Goal: Communication & Community: Connect with others

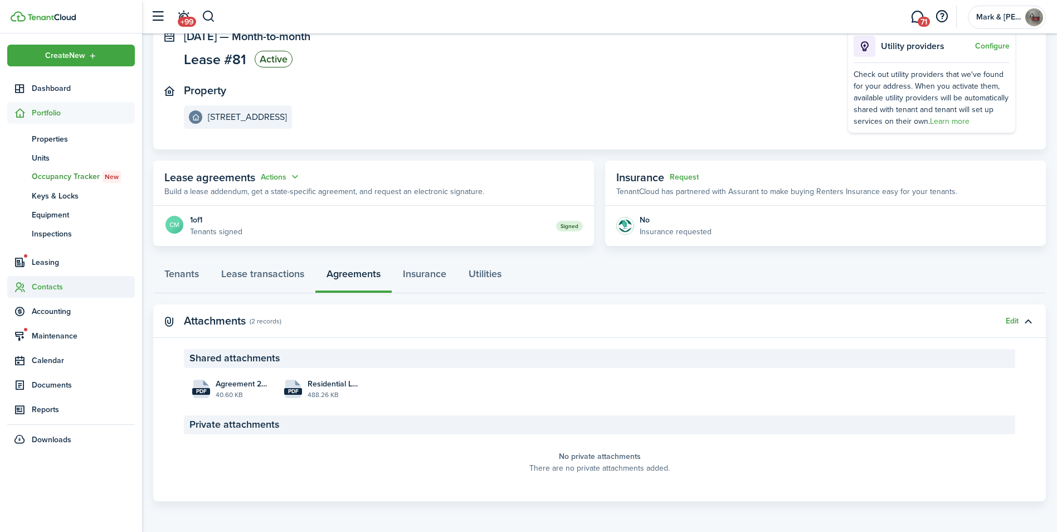
click at [47, 286] on span "Contacts" at bounding box center [83, 287] width 103 height 12
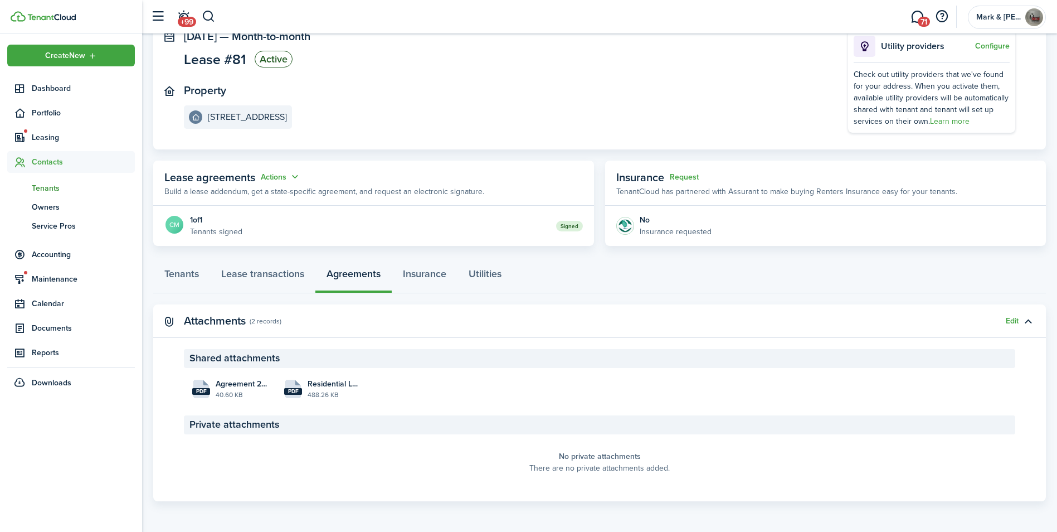
click at [41, 189] on span "Tenants" at bounding box center [83, 188] width 103 height 12
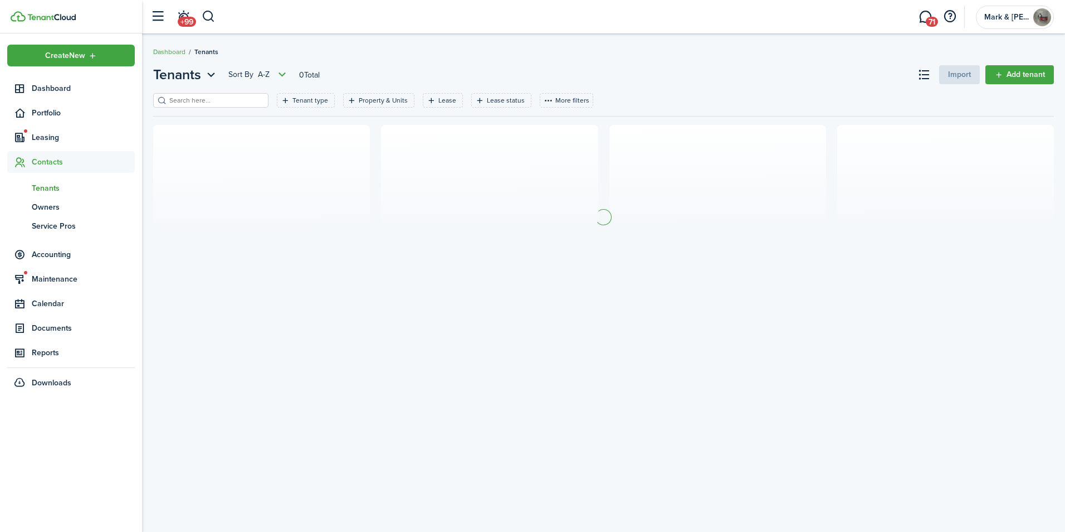
click at [191, 100] on input "search" at bounding box center [216, 100] width 98 height 11
type input "t"
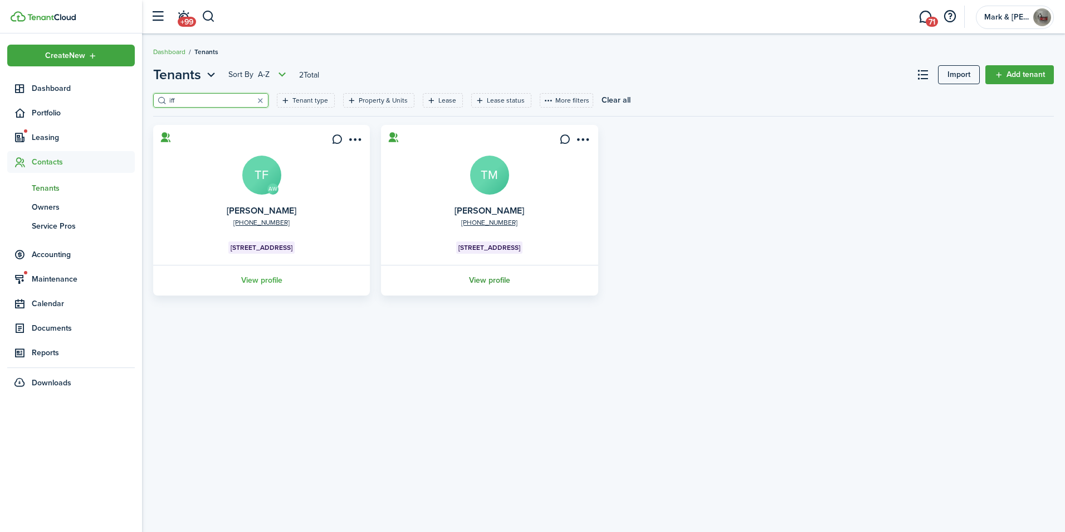
type input "iff"
click at [505, 281] on link "View profile" at bounding box center [489, 280] width 220 height 31
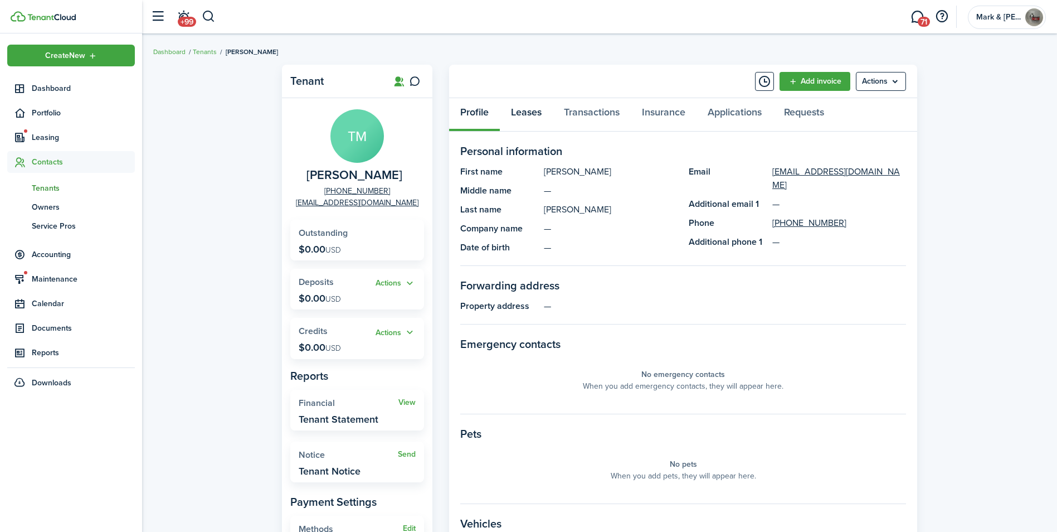
click at [540, 112] on link "Leases" at bounding box center [526, 114] width 53 height 33
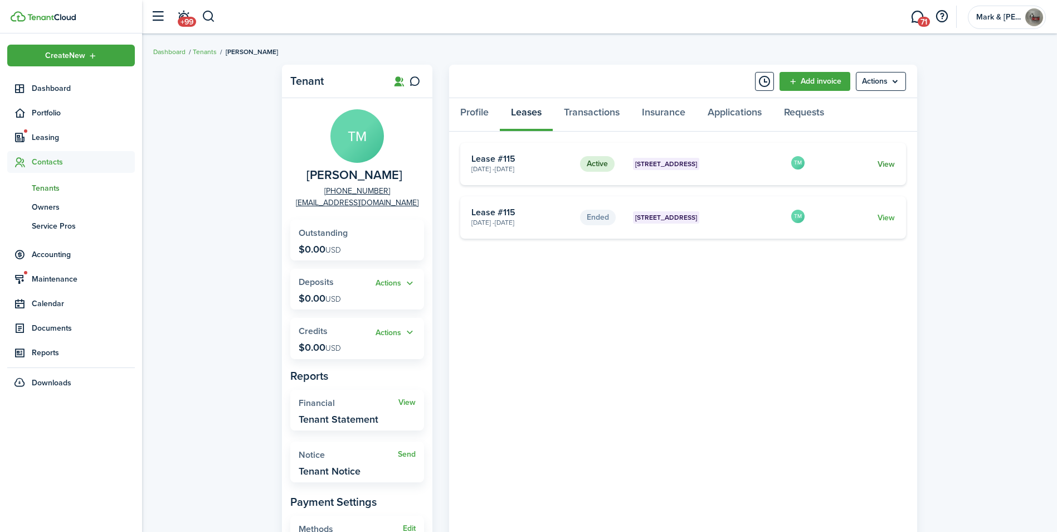
click at [884, 160] on link "View" at bounding box center [886, 164] width 17 height 12
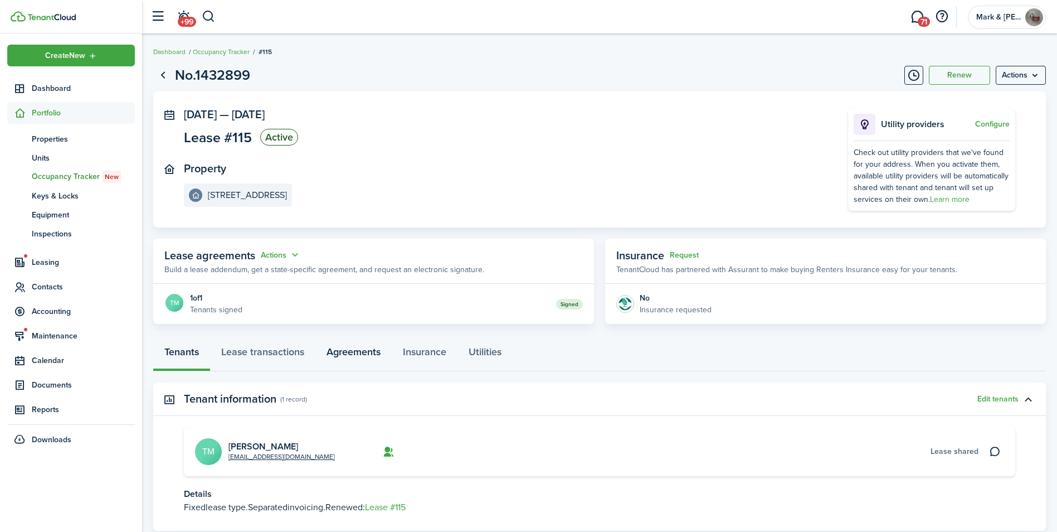
click at [368, 344] on link "Agreements" at bounding box center [353, 354] width 76 height 33
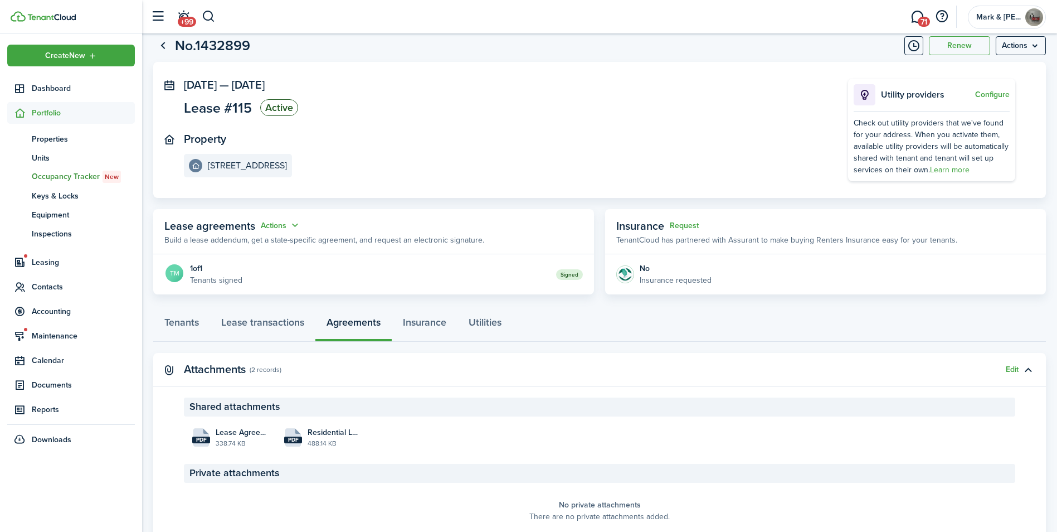
scroll to position [56, 0]
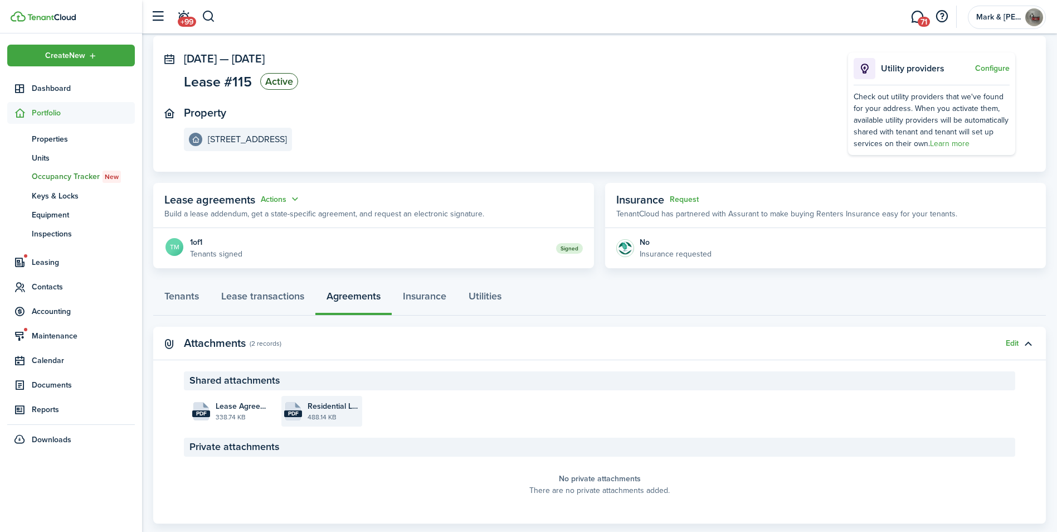
click at [347, 412] on file-size "488.14 KB" at bounding box center [334, 417] width 52 height 10
click at [52, 286] on span "Contacts" at bounding box center [83, 287] width 103 height 12
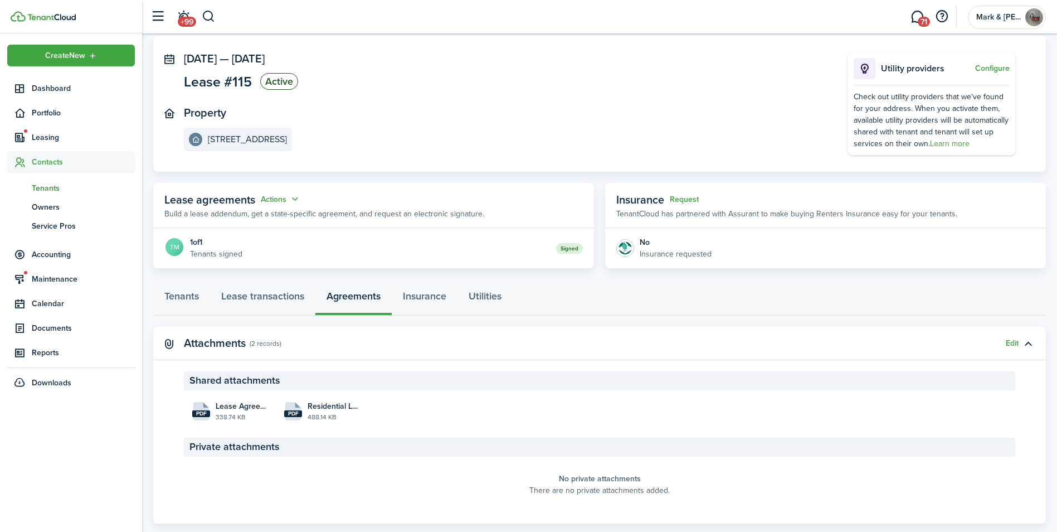
click at [64, 194] on link "tn Tenants" at bounding box center [71, 187] width 128 height 19
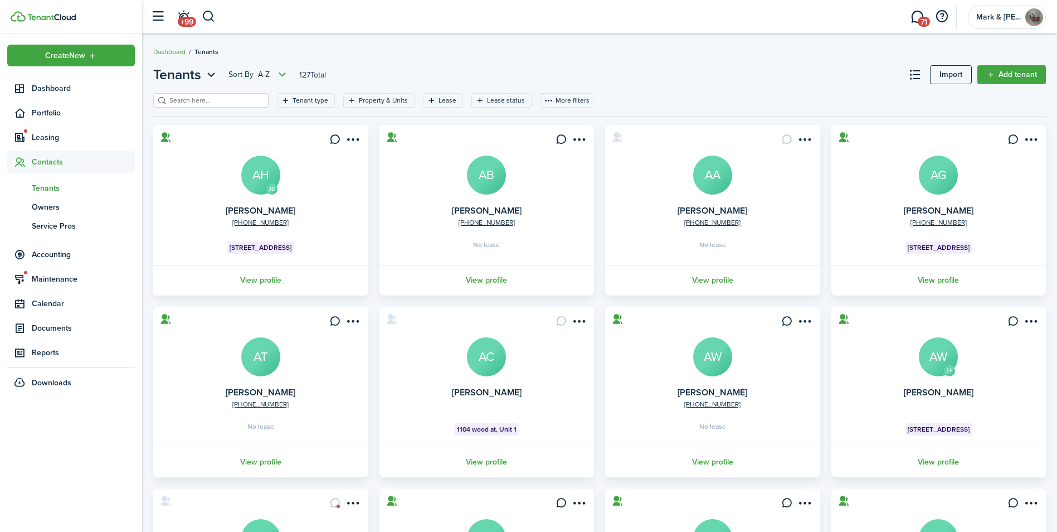
click at [208, 91] on header-page "Tenants Sort by A-Z 127 Total Import Add tenant" at bounding box center [599, 79] width 893 height 28
click at [206, 96] on input "search" at bounding box center [216, 100] width 98 height 11
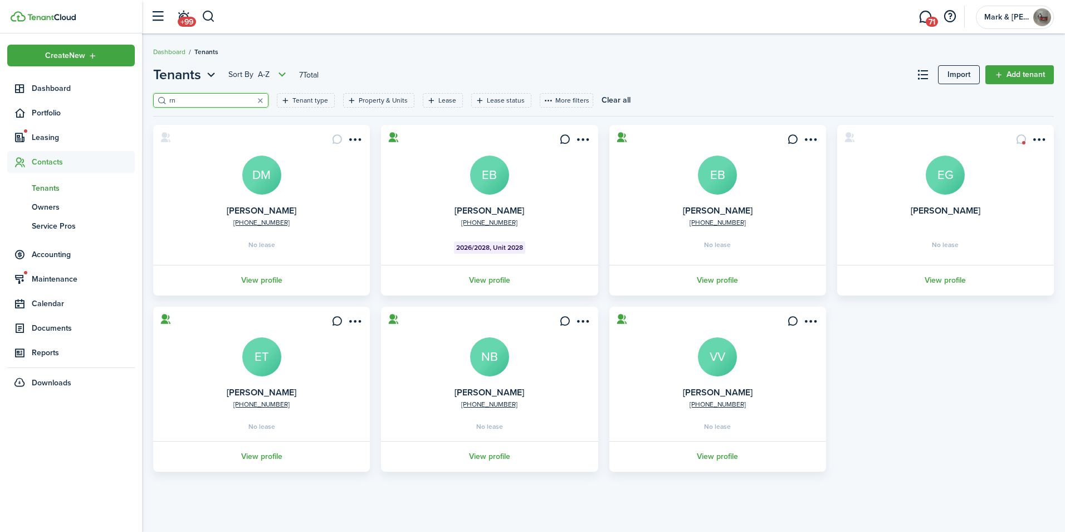
type input "r"
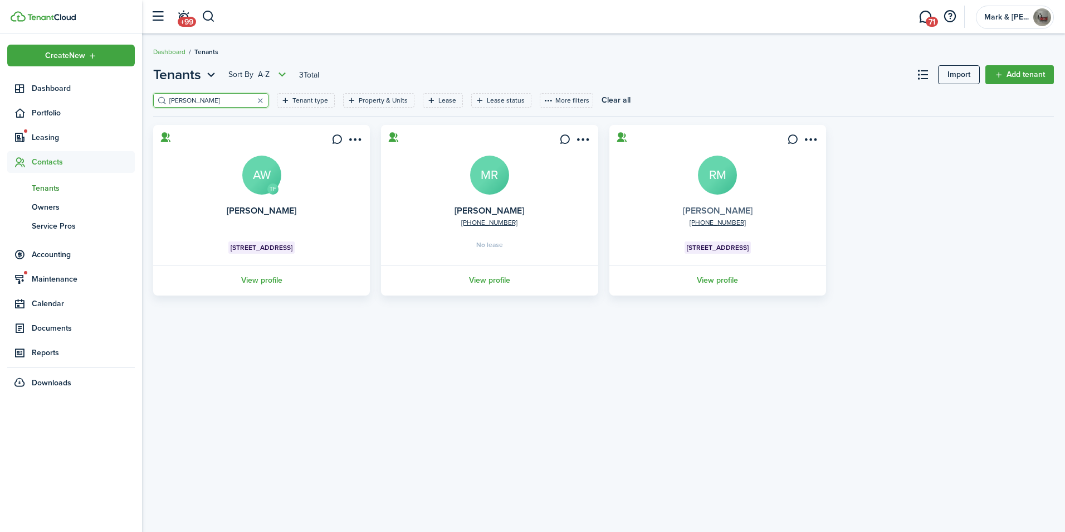
type input "[PERSON_NAME]"
click at [710, 212] on link "[PERSON_NAME]" at bounding box center [718, 210] width 70 height 13
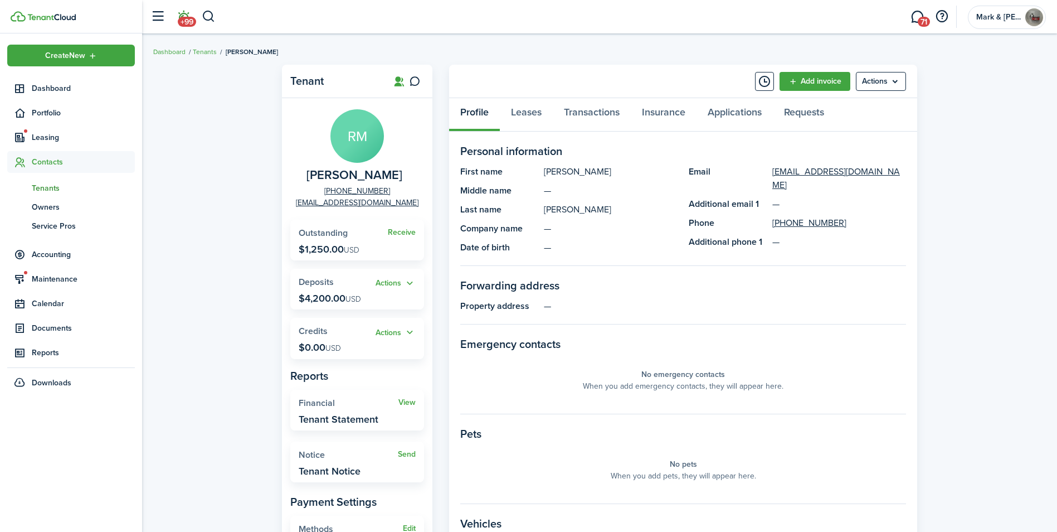
click at [192, 24] on span "+99" at bounding box center [187, 22] width 18 height 10
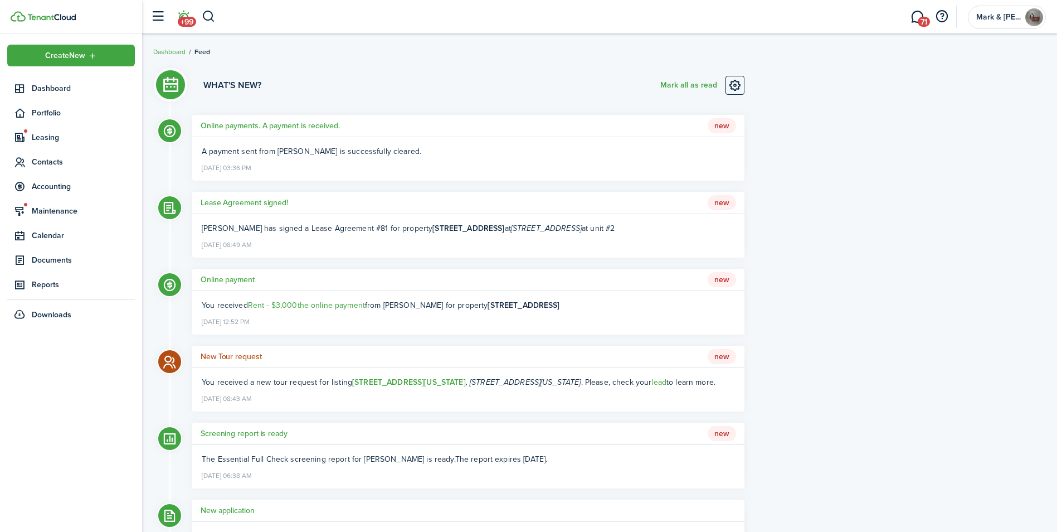
click at [271, 124] on h5 "Online payments. A payment is received." at bounding box center [270, 126] width 139 height 12
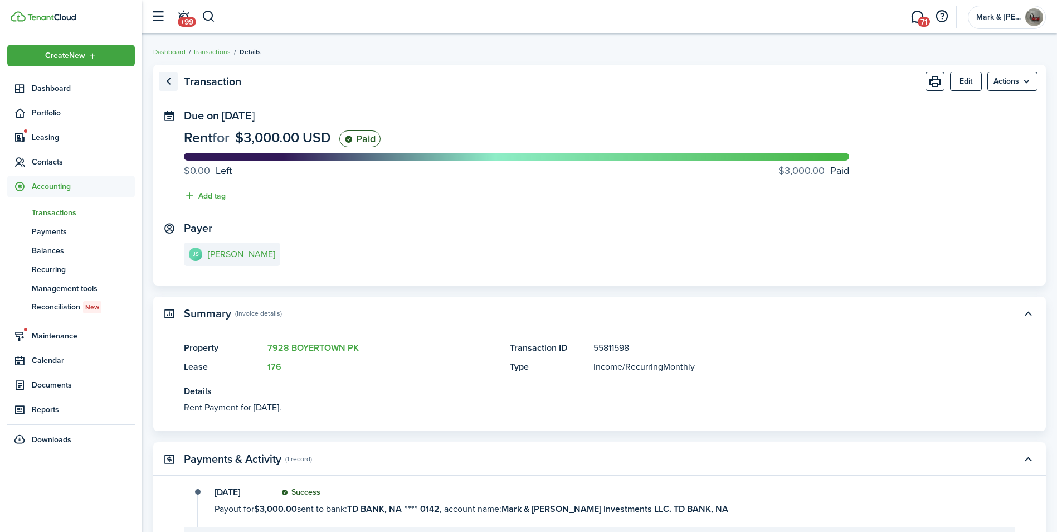
click at [164, 77] on link "Go back" at bounding box center [168, 81] width 19 height 19
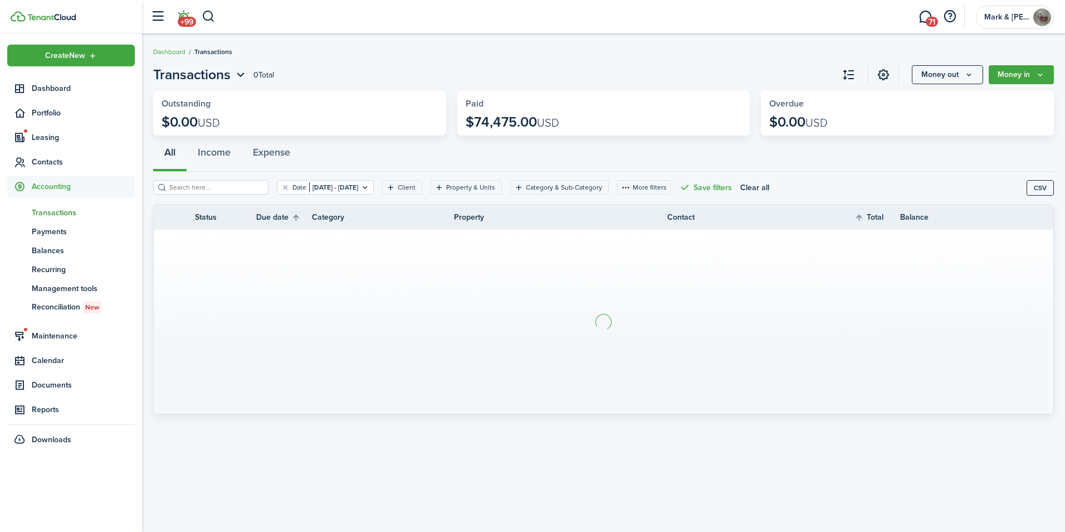
click at [184, 8] on link "+99" at bounding box center [183, 17] width 21 height 28
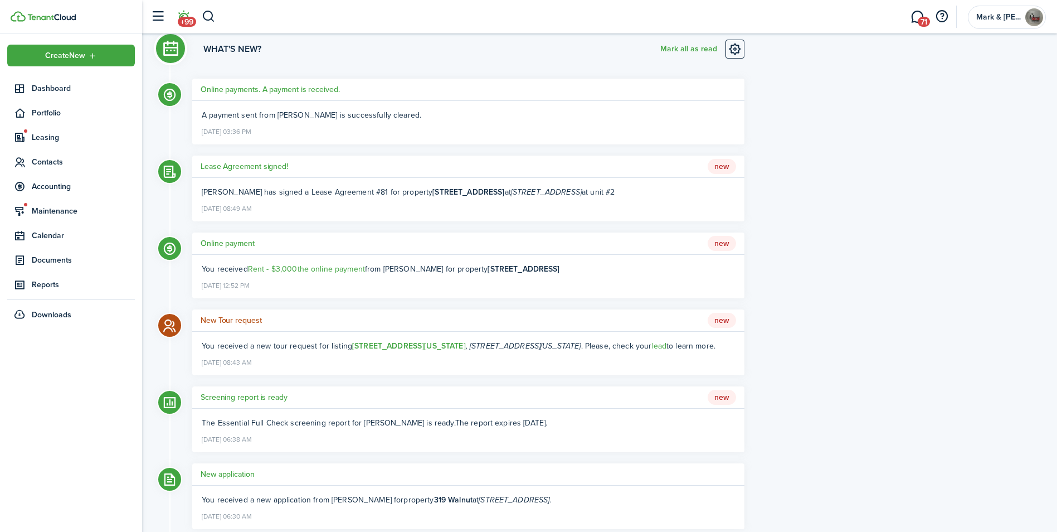
scroll to position [56, 0]
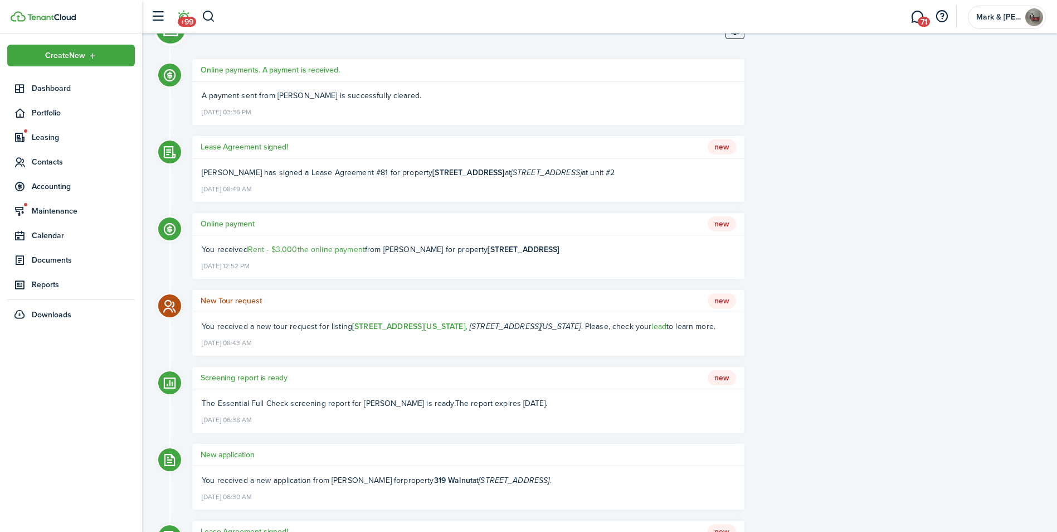
click at [257, 300] on h5 "New Tour request" at bounding box center [231, 301] width 61 height 12
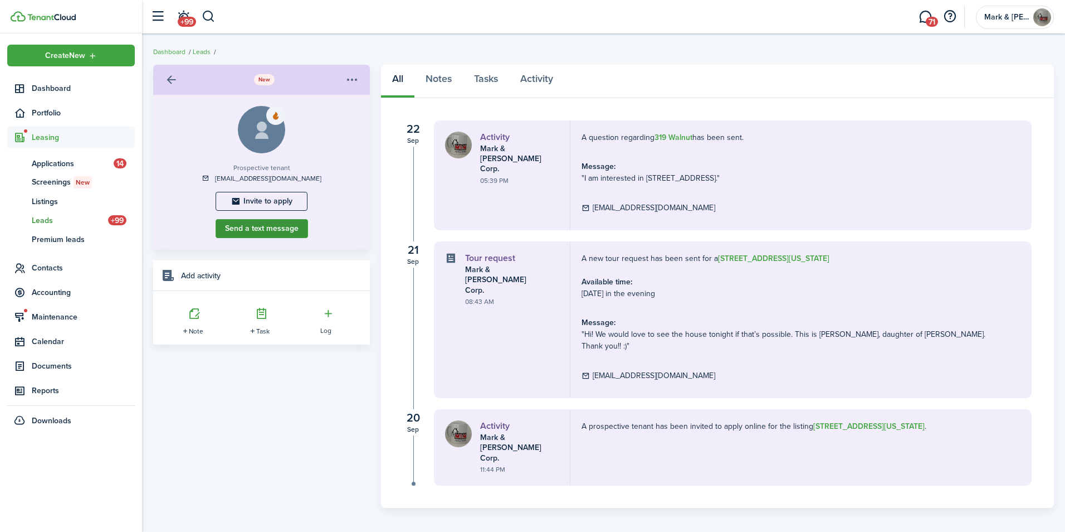
click at [288, 231] on button "Send a text message" at bounding box center [262, 228] width 93 height 19
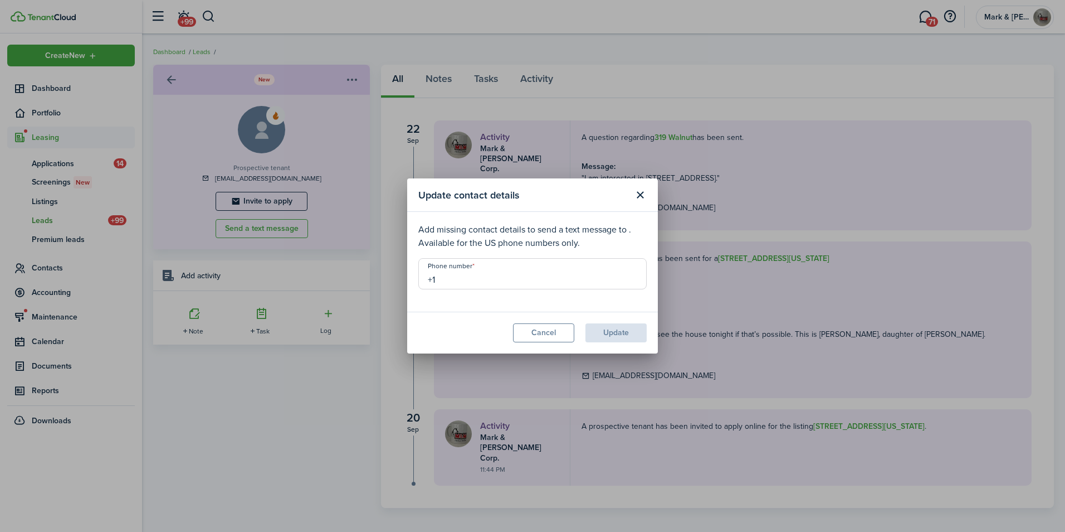
click at [464, 273] on input "+1" at bounding box center [532, 273] width 228 height 31
type input "[PHONE_NUMBER]"
click at [586, 327] on button "Update" at bounding box center [616, 332] width 61 height 19
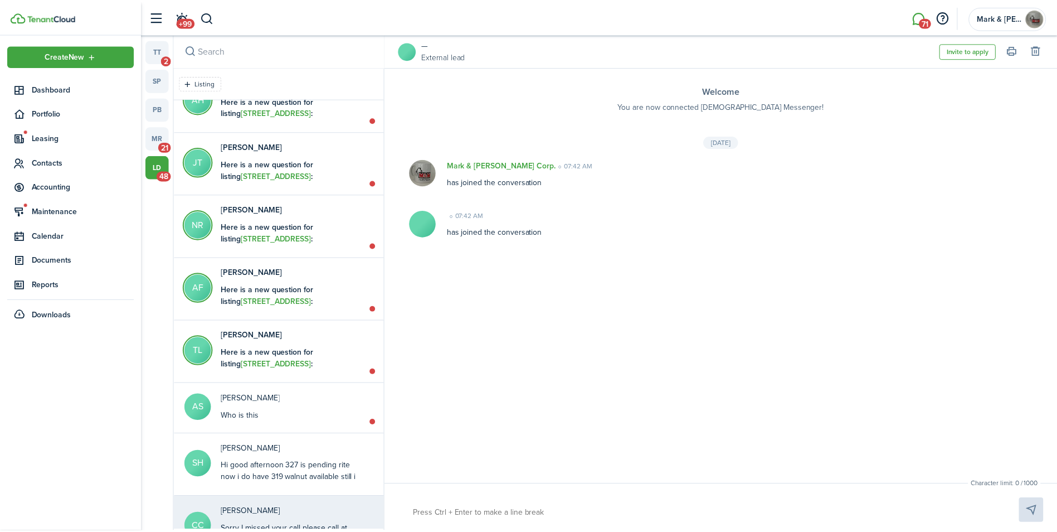
scroll to position [223, 0]
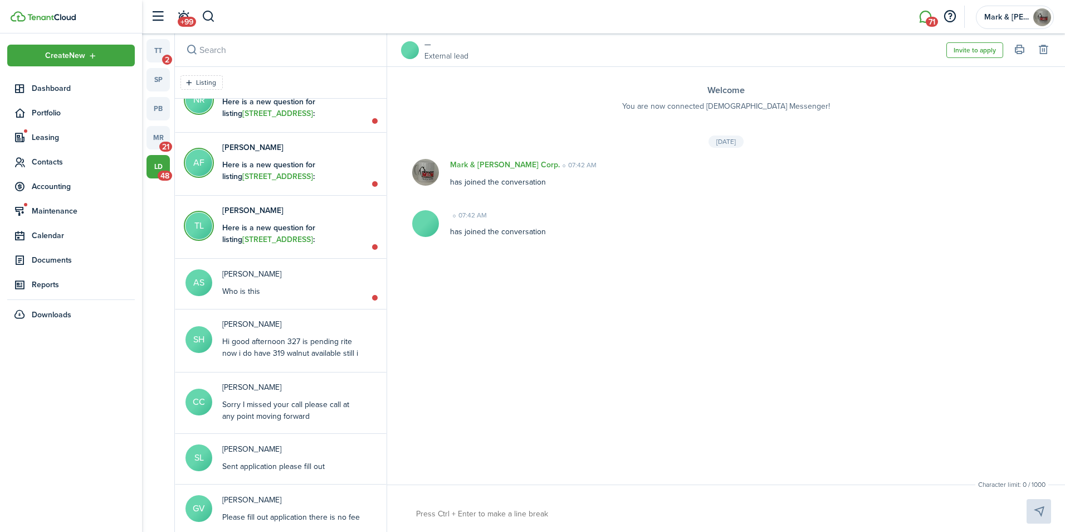
click at [556, 509] on textarea at bounding box center [708, 513] width 592 height 19
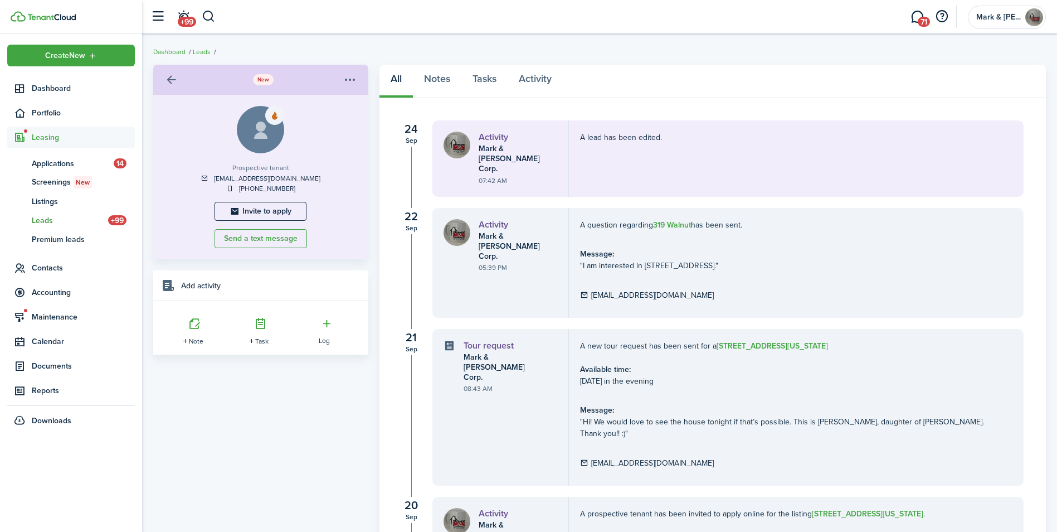
click at [344, 82] on menu-btn-icon "Open menu" at bounding box center [350, 79] width 19 height 19
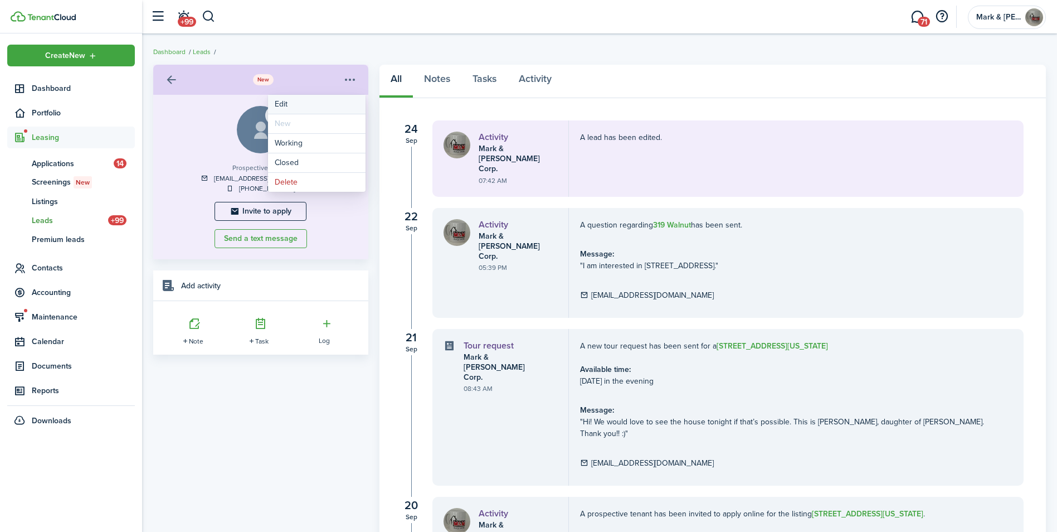
click at [338, 97] on link "Edit" at bounding box center [317, 104] width 98 height 19
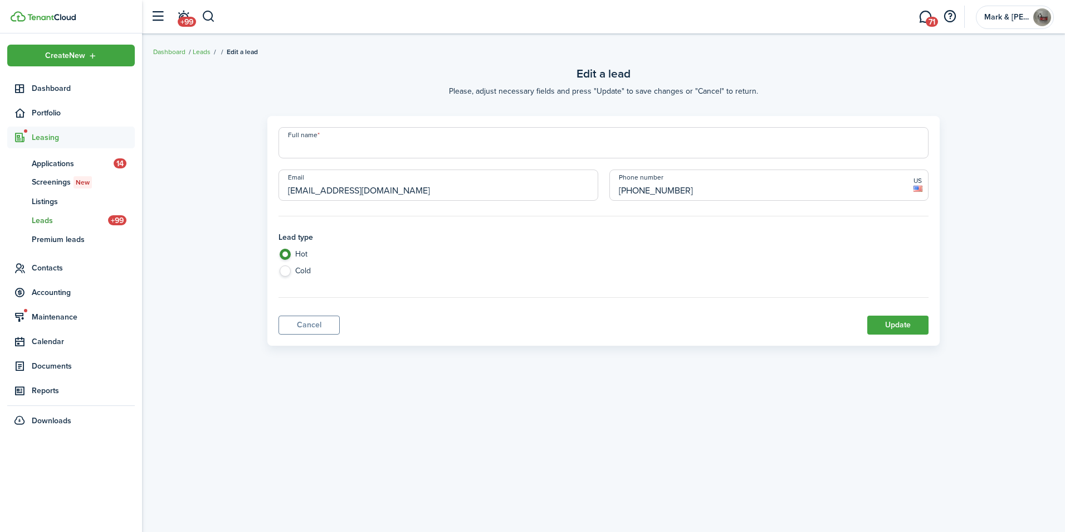
click at [884, 191] on input "[PHONE_NUMBER]" at bounding box center [770, 184] width 320 height 31
type input "+1"
click at [911, 324] on button "Update" at bounding box center [898, 324] width 61 height 19
click at [807, 142] on input "Full name" at bounding box center [604, 142] width 651 height 31
click at [203, 52] on link "Leads" at bounding box center [202, 52] width 18 height 10
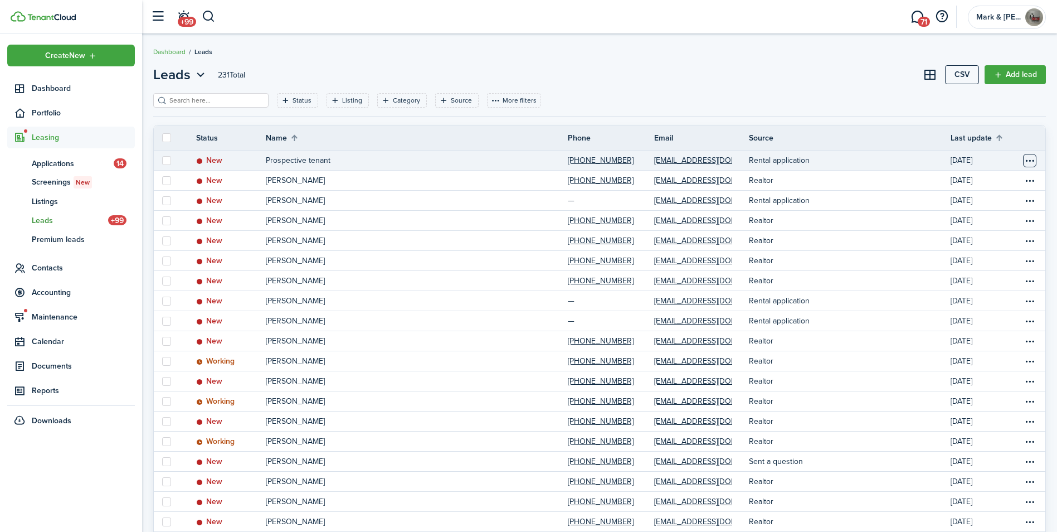
click at [1032, 159] on table-menu-btn-icon "Open menu" at bounding box center [1029, 160] width 13 height 13
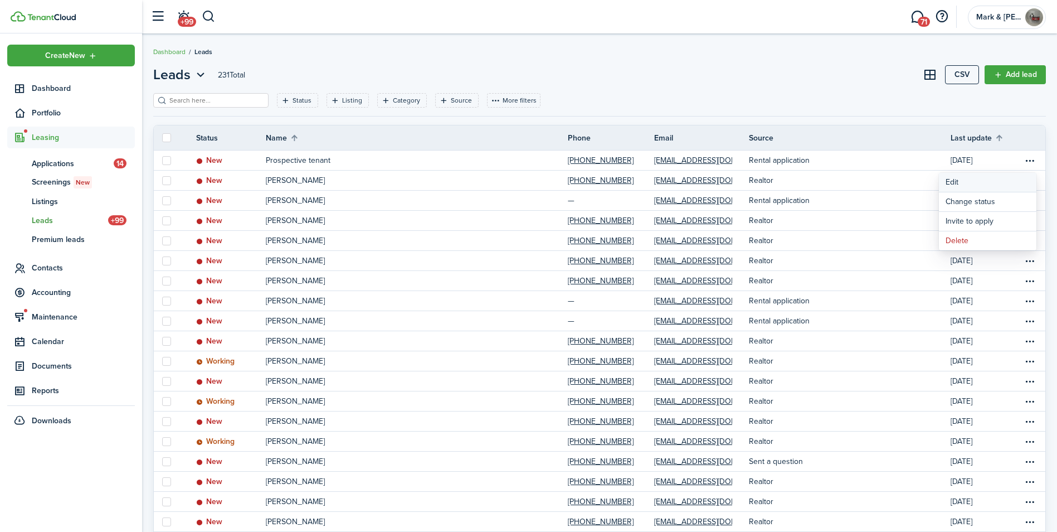
click at [994, 175] on link "Edit" at bounding box center [988, 182] width 98 height 19
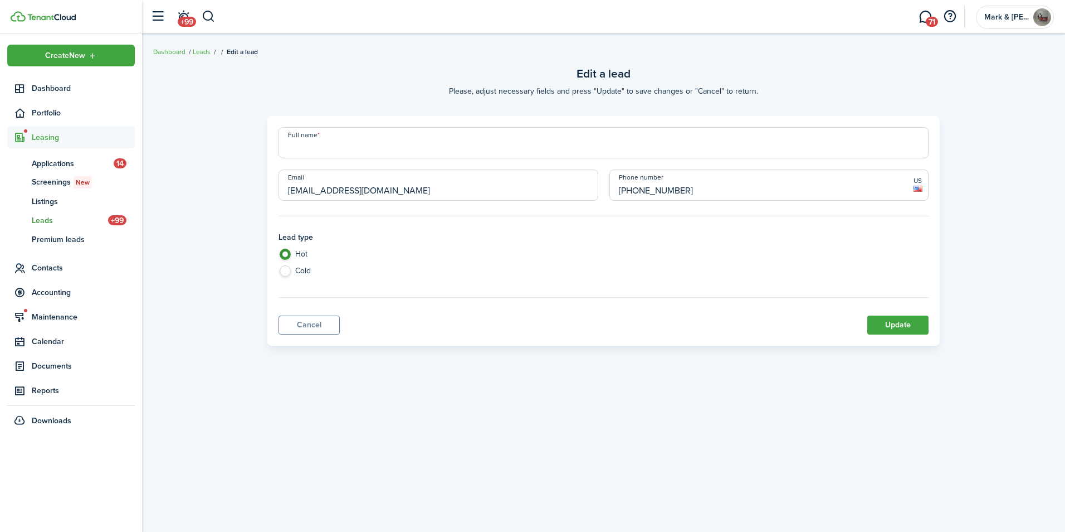
click at [917, 186] on icon at bounding box center [918, 189] width 9 height 6
click at [878, 187] on input "[PHONE_NUMBER]" at bounding box center [770, 184] width 320 height 31
type input "+1"
type input "+0"
drag, startPoint x: 397, startPoint y: 189, endPoint x: 279, endPoint y: 179, distance: 118.6
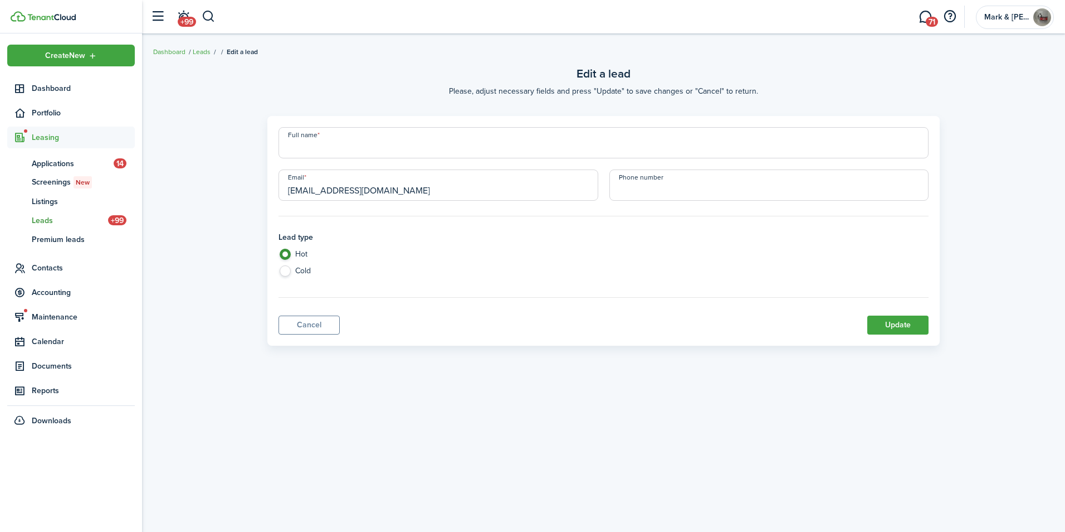
click at [279, 179] on input "[EMAIL_ADDRESS][DOMAIN_NAME]" at bounding box center [439, 184] width 320 height 31
click at [354, 152] on input "Full name" at bounding box center [604, 142] width 651 height 31
paste input "[EMAIL_ADDRESS][DOMAIN_NAME]"
type input "[EMAIL_ADDRESS][DOMAIN_NAME]"
click at [913, 328] on button "Update" at bounding box center [898, 324] width 61 height 19
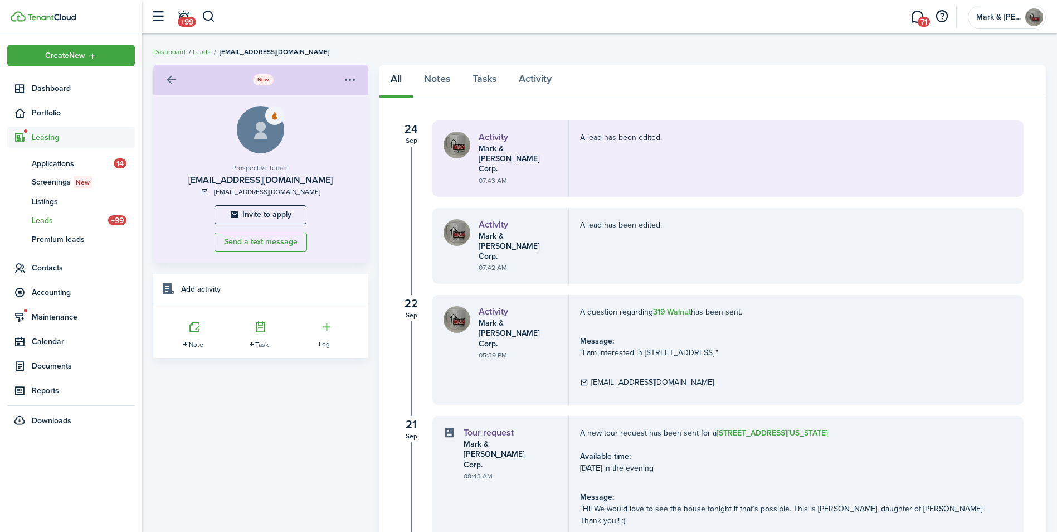
scroll to position [109, 0]
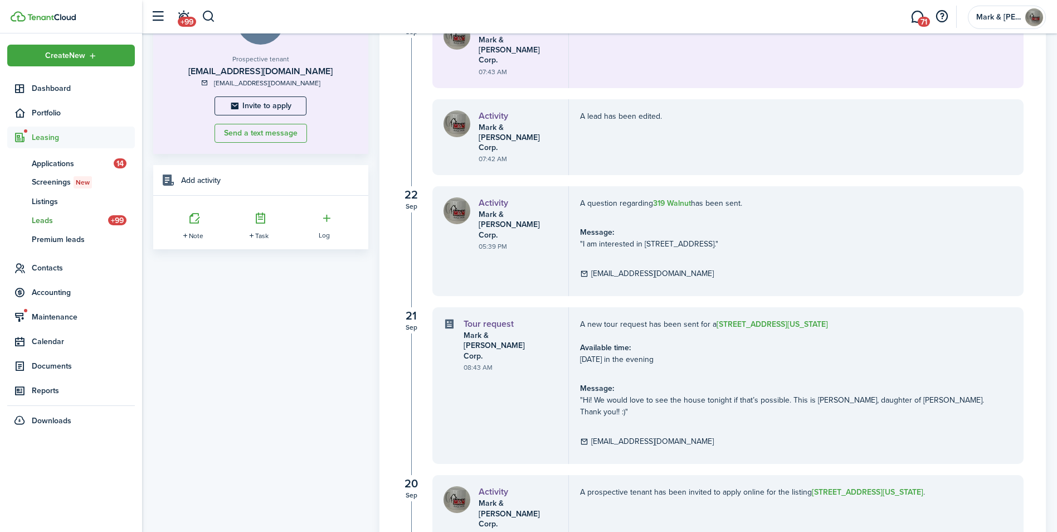
click at [660, 484] on div "[DATE] Activity Mark & [PERSON_NAME] Corp. 07:43 AM A lead has been edited. Act…" at bounding box center [712, 281] width 667 height 584
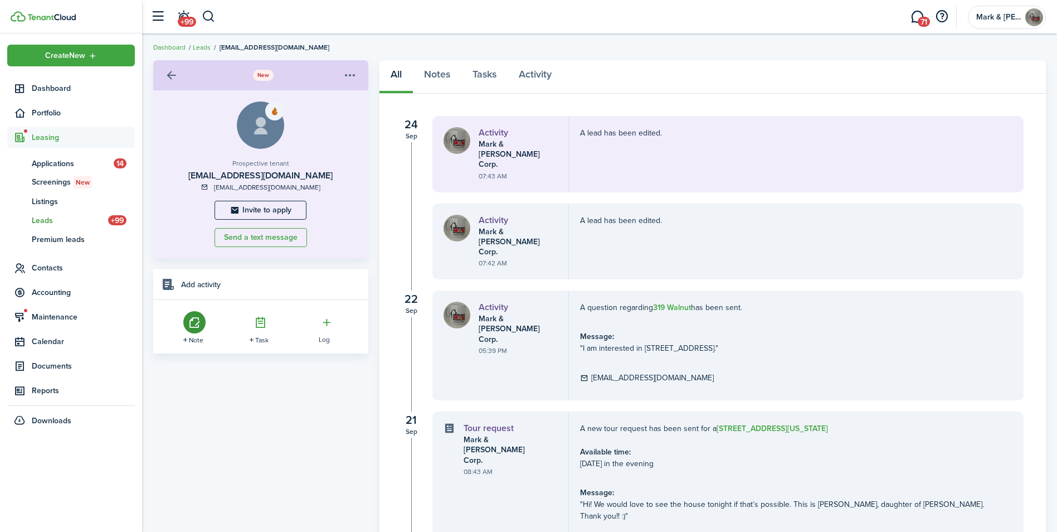
scroll to position [0, 0]
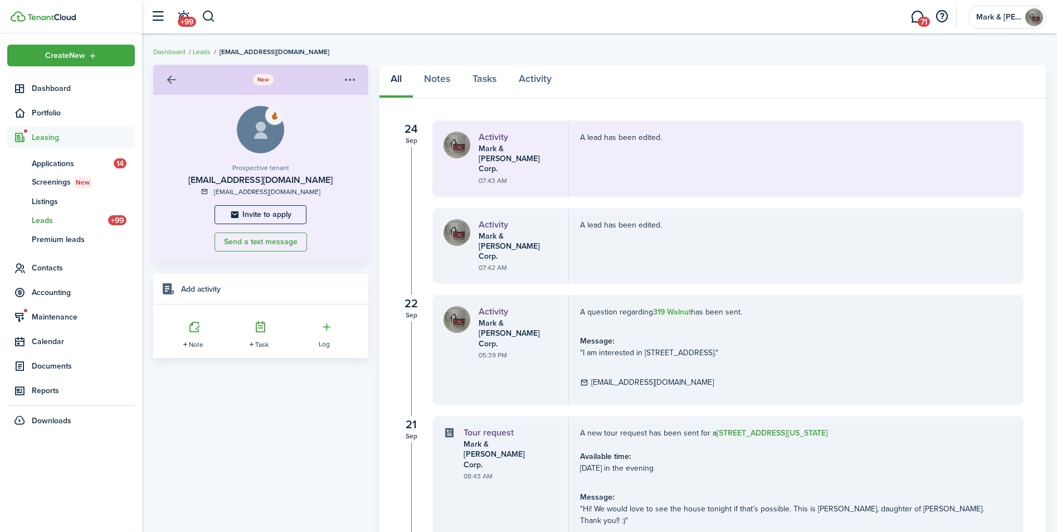
click at [352, 81] on menu-btn-icon "Open menu" at bounding box center [350, 79] width 19 height 19
click at [197, 147] on div "Prospective tenant [EMAIL_ADDRESS][DOMAIN_NAME] [EMAIL_ADDRESS][DOMAIN_NAME] In…" at bounding box center [260, 179] width 215 height 168
click at [250, 242] on button "Send a text message" at bounding box center [261, 241] width 93 height 19
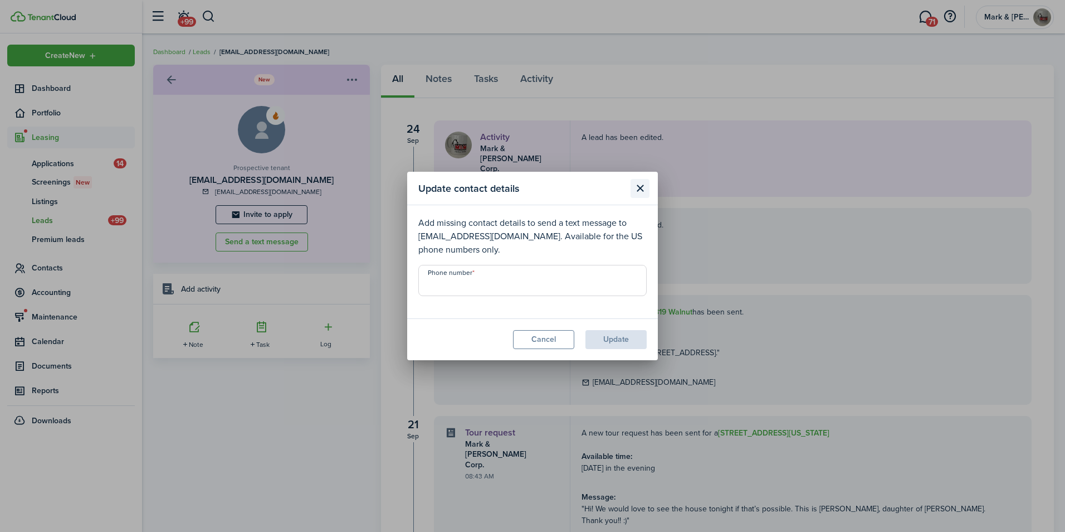
click at [636, 184] on button "Close modal" at bounding box center [640, 188] width 19 height 19
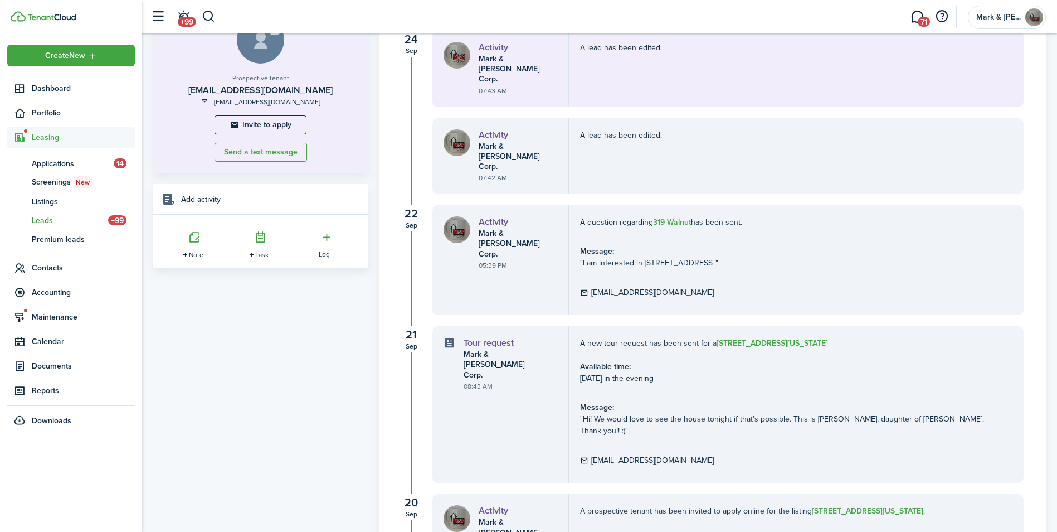
scroll to position [109, 0]
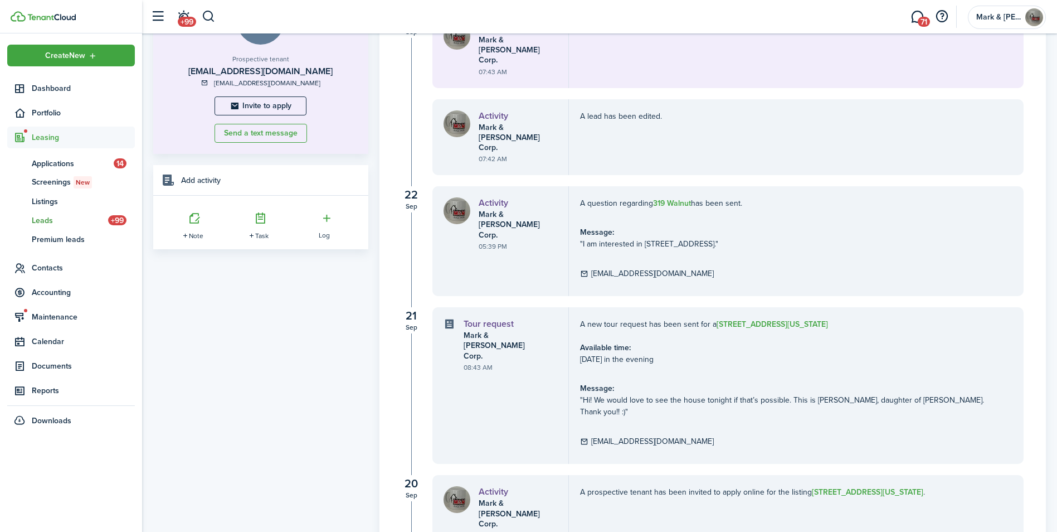
click at [680, 197] on b "319 Walnut" at bounding box center [672, 203] width 38 height 12
